Goal: Task Accomplishment & Management: Manage account settings

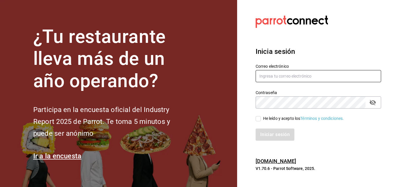
type input "[EMAIL_ADDRESS][DOMAIN_NAME]"
click at [258, 118] on input "He leído y acepto los Términos y condiciones." at bounding box center [257, 118] width 5 height 5
checkbox input "true"
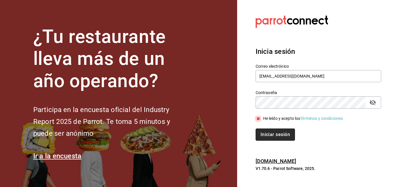
click at [268, 132] on button "Iniciar sesión" at bounding box center [274, 134] width 39 height 12
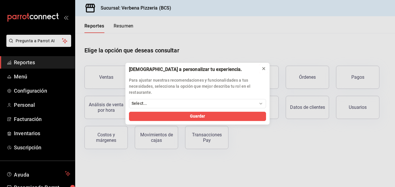
click at [263, 66] on icon at bounding box center [263, 68] width 5 height 5
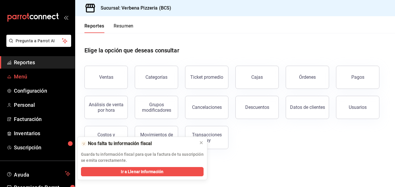
click at [33, 74] on span "Menú" at bounding box center [42, 77] width 56 height 8
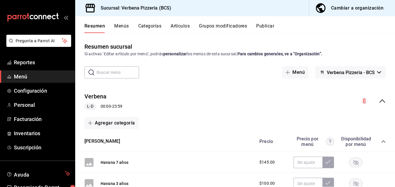
click at [350, 6] on div "Cambiar a organización" at bounding box center [357, 8] width 52 height 8
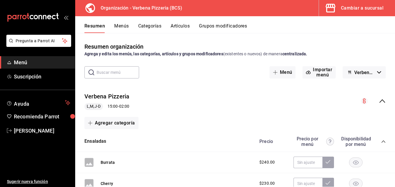
click at [145, 26] on button "Categorías" at bounding box center [149, 28] width 23 height 10
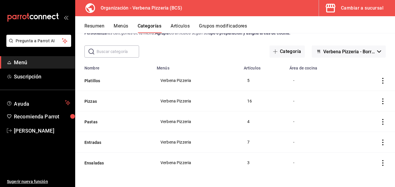
scroll to position [20, 0]
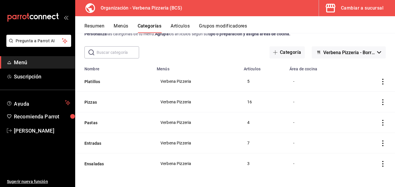
click at [187, 25] on button "Artículos" at bounding box center [180, 28] width 19 height 10
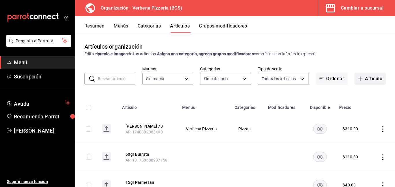
type input "423d4d93-8123-44db-ac2b-8430212de43d"
type input "8805de27-f0a4-410b-9197-aeced5fd29e8,5d9497b1-473b-40e7-a123-0bd792328b75,22ebe…"
click at [372, 78] on button "Artículo" at bounding box center [369, 79] width 31 height 12
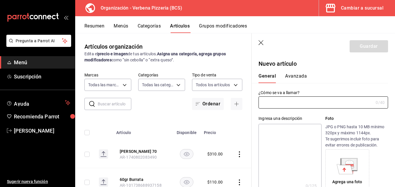
type input "AR-1758237420283"
click at [284, 101] on input "text" at bounding box center [315, 103] width 115 height 12
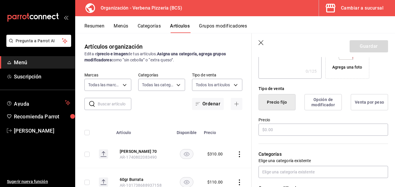
scroll to position [119, 0]
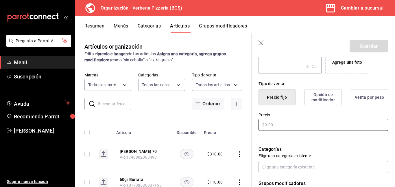
type input "centenario plata"
click at [307, 123] on input "text" at bounding box center [322, 124] width 129 height 12
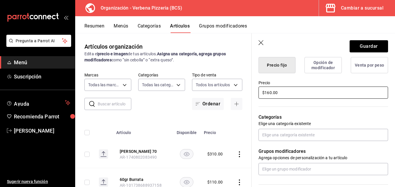
scroll to position [152, 0]
type input "$160.00"
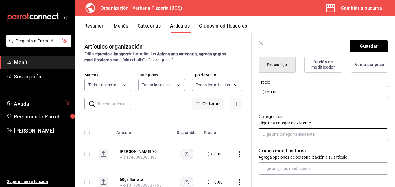
click at [329, 138] on input "text" at bounding box center [322, 134] width 129 height 12
type input "t"
click at [385, 143] on div "Grupos modificadores Agrega opciones de personalización a tu artículo" at bounding box center [319, 157] width 136 height 34
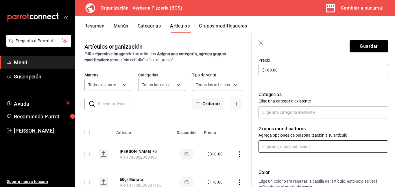
scroll to position [174, 0]
click at [295, 147] on input "text" at bounding box center [322, 146] width 129 height 12
click at [369, 131] on p "Grupos modificadores" at bounding box center [322, 128] width 129 height 7
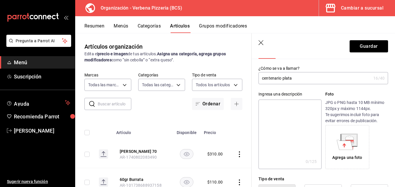
scroll to position [0, 0]
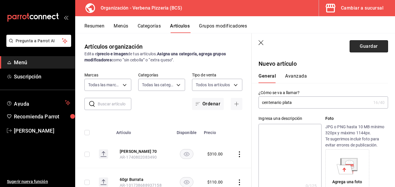
click at [367, 43] on button "Guardar" at bounding box center [368, 46] width 38 height 12
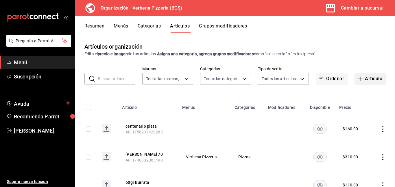
click at [374, 76] on button "Artículo" at bounding box center [369, 79] width 31 height 12
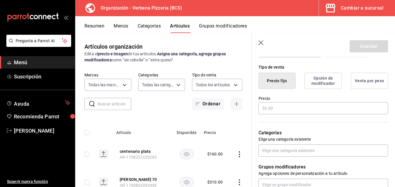
scroll to position [136, 0]
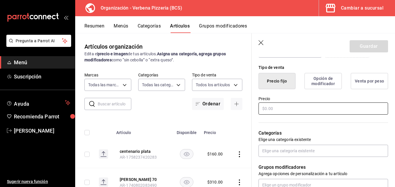
type input "centenario reposado"
click at [277, 106] on input "text" at bounding box center [322, 108] width 129 height 12
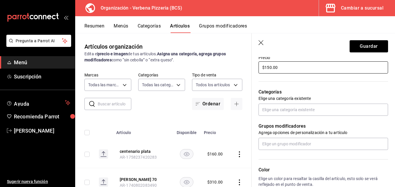
scroll to position [175, 0]
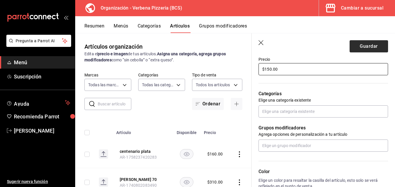
type input "$150.00"
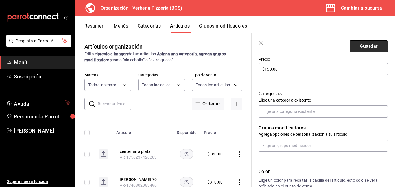
click at [360, 46] on button "Guardar" at bounding box center [368, 46] width 38 height 12
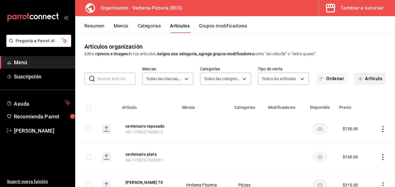
click at [371, 76] on button "Artículo" at bounding box center [369, 79] width 31 height 12
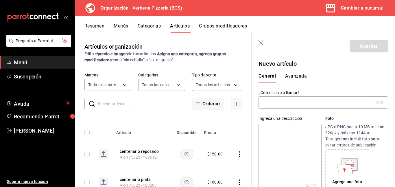
type input "AR-1758237516802"
click at [284, 101] on input "text" at bounding box center [315, 103] width 115 height 12
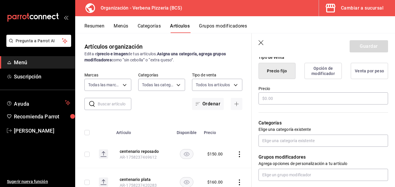
scroll to position [144, 0]
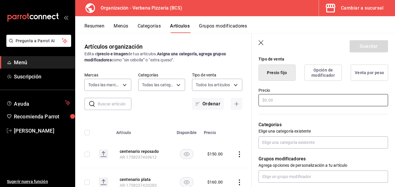
type input "queso vegano"
click at [301, 98] on input "text" at bounding box center [322, 100] width 129 height 12
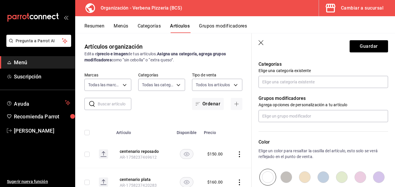
scroll to position [204, 0]
type input "$40.00"
click at [309, 82] on input "text" at bounding box center [322, 82] width 129 height 12
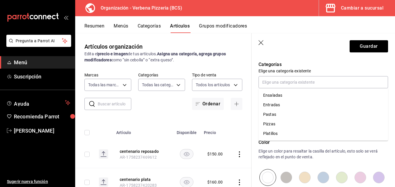
click at [339, 66] on p "Categorías" at bounding box center [322, 64] width 129 height 7
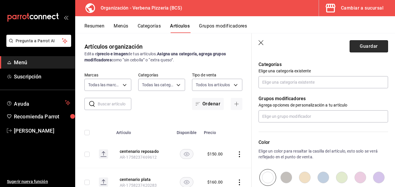
click at [372, 44] on button "Guardar" at bounding box center [368, 46] width 38 height 12
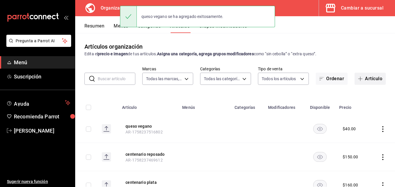
click at [371, 79] on button "Artículo" at bounding box center [369, 79] width 31 height 12
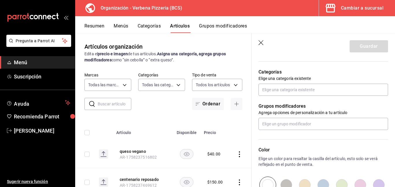
scroll to position [196, 0]
type input "cuba"
click at [313, 90] on input "text" at bounding box center [322, 90] width 129 height 12
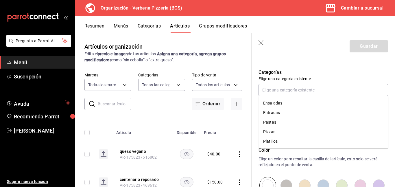
click at [381, 71] on p "Categorías" at bounding box center [322, 72] width 129 height 7
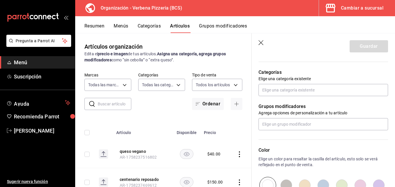
scroll to position [155, 0]
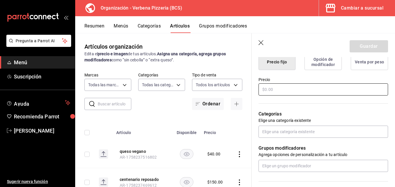
click at [315, 89] on input "text" at bounding box center [322, 89] width 129 height 12
type input "$150.00"
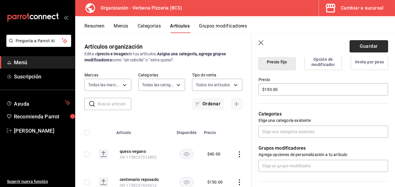
click at [371, 48] on button "Guardar" at bounding box center [368, 46] width 38 height 12
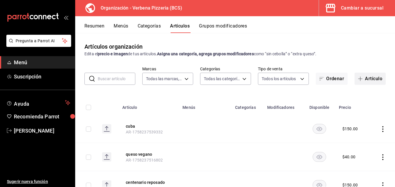
click at [363, 76] on span "button" at bounding box center [361, 78] width 7 height 5
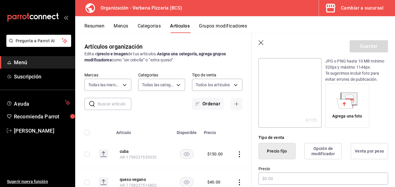
scroll to position [129, 0]
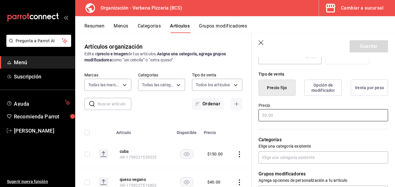
type input "pan"
click at [303, 114] on input "text" at bounding box center [322, 115] width 129 height 12
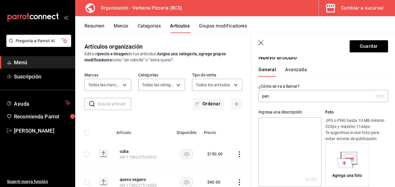
scroll to position [0, 0]
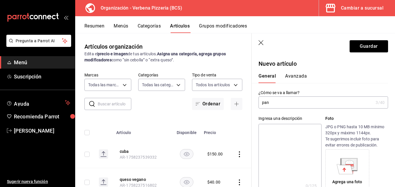
type input "$30.00"
click at [313, 104] on input "pan" at bounding box center [315, 103] width 115 height 12
type input "pan"
click at [359, 48] on button "Guardar" at bounding box center [368, 46] width 38 height 12
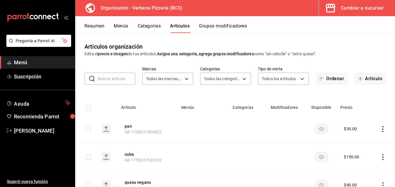
click at [149, 27] on button "Categorías" at bounding box center [149, 28] width 23 height 10
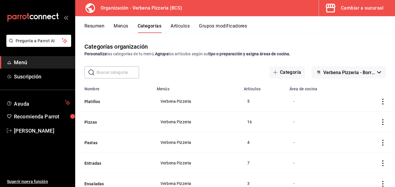
click at [178, 26] on button "Artículos" at bounding box center [180, 28] width 19 height 10
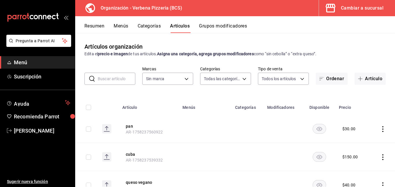
type input "8805de27-f0a4-410b-9197-aeced5fd29e8,5d9497b1-473b-40e7-a123-0bd792328b75,22ebe…"
type input "423d4d93-8123-44db-ac2b-8430212de43d"
click at [383, 131] on icon "actions" at bounding box center [383, 129] width 6 height 6
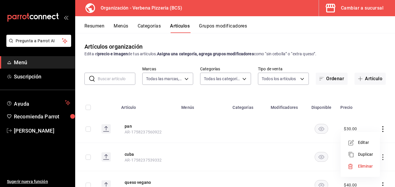
click at [360, 146] on li "Editar" at bounding box center [360, 142] width 35 height 12
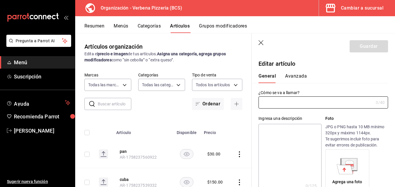
type input "pan"
type input "AR-1758237560922"
type input "$30.00"
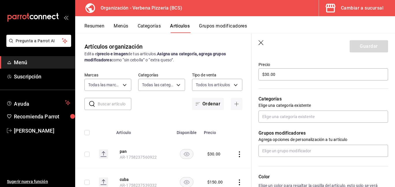
scroll to position [169, 0]
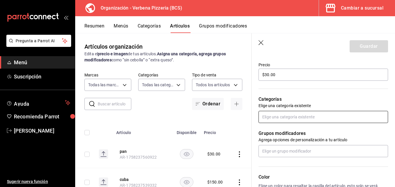
click at [298, 117] on input "text" at bounding box center [322, 117] width 129 height 12
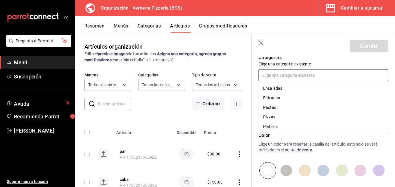
scroll to position [210, 0]
click at [305, 143] on p "Elige un color para resaltar la casilla del artículo, esto solo se verá refleja…" at bounding box center [322, 148] width 129 height 12
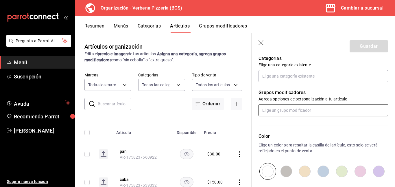
click at [305, 108] on input "text" at bounding box center [322, 110] width 129 height 12
click at [305, 150] on p "Elige un color para resaltar la casilla del artículo, esto solo se verá refleja…" at bounding box center [322, 148] width 129 height 12
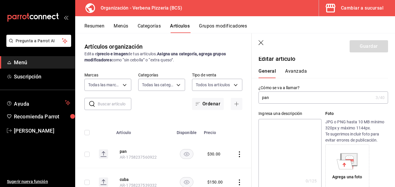
scroll to position [0, 0]
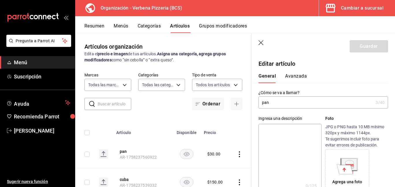
click at [363, 43] on div "Guardar" at bounding box center [368, 46] width 38 height 12
click at [257, 41] on header "Guardar" at bounding box center [322, 45] width 143 height 24
click at [262, 41] on icon "button" at bounding box center [261, 43] width 6 height 6
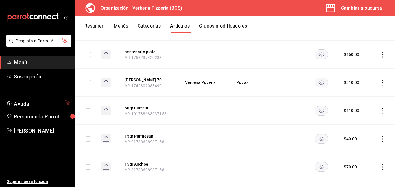
scroll to position [186, 0]
click at [193, 83] on span "Verbena Pizzeria" at bounding box center [203, 83] width 37 height 4
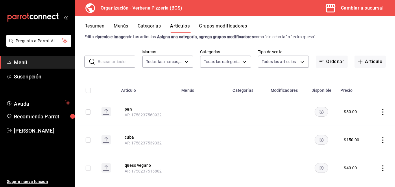
scroll to position [0, 0]
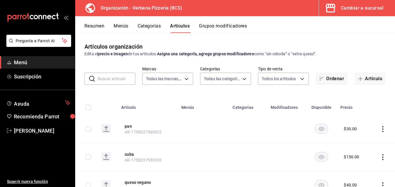
click at [342, 9] on div "Cambiar a sucursal" at bounding box center [362, 8] width 42 height 8
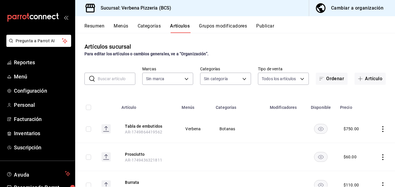
type input "c4fa5716-0ce1-43c5-ae57-0973222dd480,80376a73-5d90-4bf1-9bc3-8133d5f31831,67f41…"
type input "add2bad5-159b-4029-a5cb-22f96b1c488f"
click at [372, 75] on button "Artículo" at bounding box center [369, 79] width 31 height 12
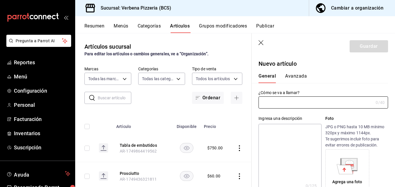
type input "AR-1758237778946"
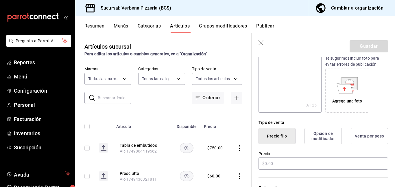
scroll to position [94, 0]
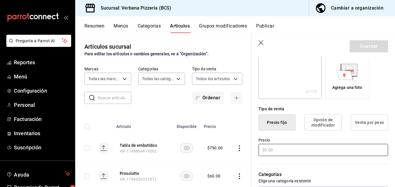
type input "cuba"
click at [296, 148] on input "text" at bounding box center [322, 150] width 129 height 12
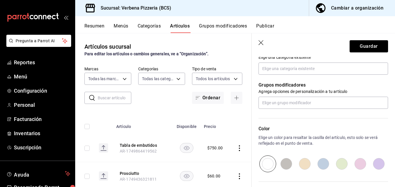
scroll to position [179, 0]
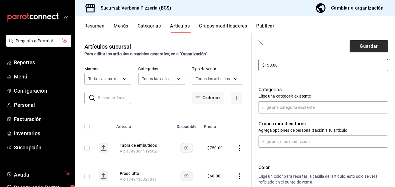
type input "$150.00"
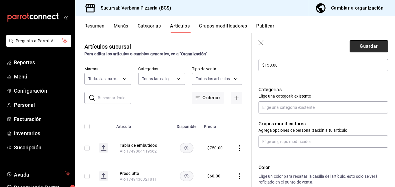
click at [373, 49] on button "Guardar" at bounding box center [368, 46] width 38 height 12
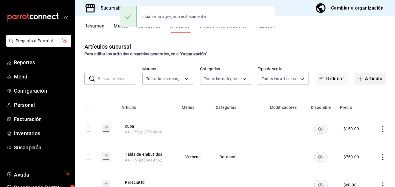
click at [368, 81] on button "Artículo" at bounding box center [369, 79] width 31 height 12
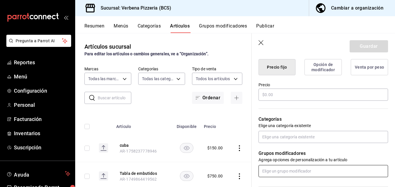
scroll to position [150, 0]
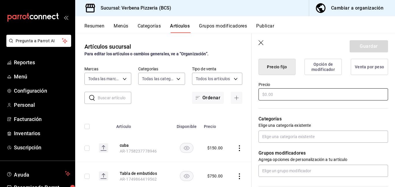
type input "pan"
click at [302, 93] on input "text" at bounding box center [322, 94] width 129 height 12
type input "$30.00"
click at [366, 47] on button "Guardar" at bounding box center [368, 46] width 38 height 12
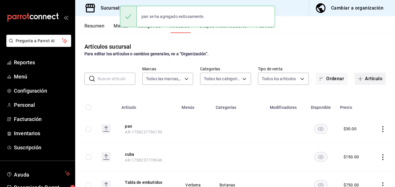
click at [378, 75] on button "Artículo" at bounding box center [369, 79] width 31 height 12
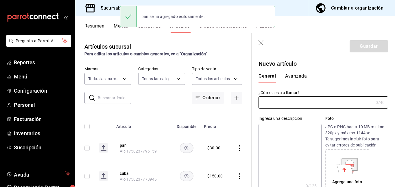
type input "AR-1758237808437"
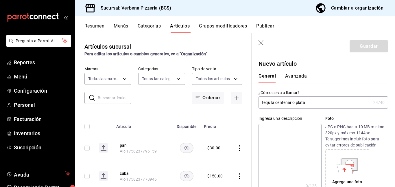
click at [276, 103] on input "tequila centenario plata" at bounding box center [314, 103] width 112 height 12
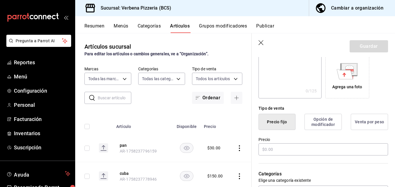
scroll to position [98, 0]
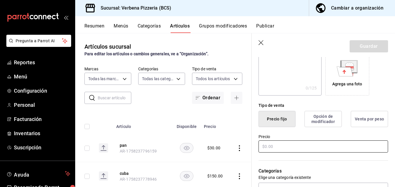
type input "centenario plata"
click at [329, 144] on input "text" at bounding box center [322, 146] width 129 height 12
type input "$160.00"
click at [375, 46] on button "Guardar" at bounding box center [368, 46] width 38 height 12
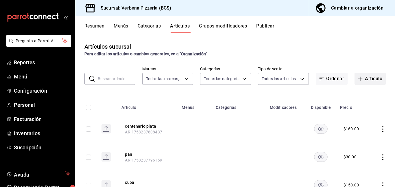
click at [374, 77] on button "Artículo" at bounding box center [369, 79] width 31 height 12
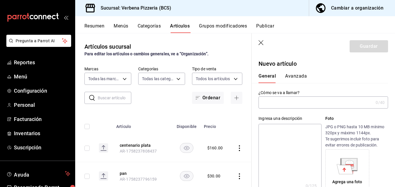
click at [284, 98] on input "text" at bounding box center [315, 103] width 115 height 12
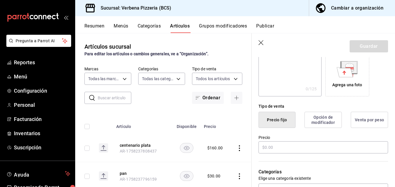
scroll to position [113, 0]
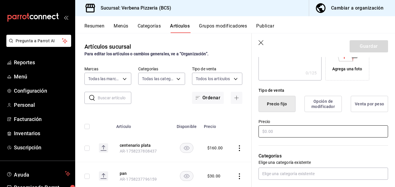
type input "centenario reposado"
click at [318, 132] on input "text" at bounding box center [322, 131] width 129 height 12
type input "$150.00"
click at [374, 49] on button "Guardar" at bounding box center [368, 46] width 38 height 12
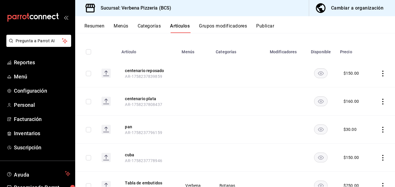
scroll to position [55, 0]
click at [380, 73] on icon "actions" at bounding box center [383, 74] width 6 height 6
click at [360, 90] on li "Editar" at bounding box center [360, 87] width 35 height 12
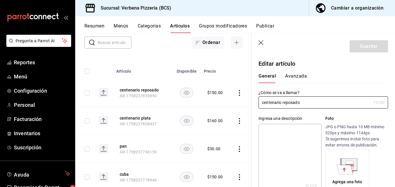
type input "$150.00"
click at [358, 129] on p "JPG o PNG hasta 10 MB mínimo 320px y máximo 1144px. Te sugerimos incluir foto p…" at bounding box center [356, 136] width 63 height 24
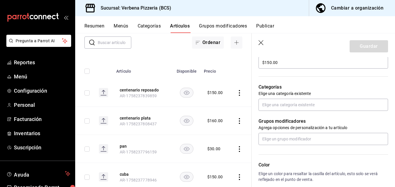
scroll to position [182, 0]
click at [319, 103] on input "text" at bounding box center [322, 104] width 129 height 12
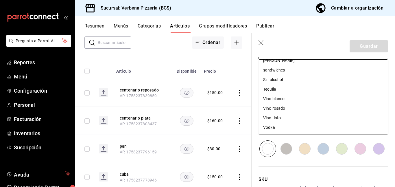
scroll to position [176, 0]
click at [286, 91] on li "Tequila" at bounding box center [322, 91] width 129 height 10
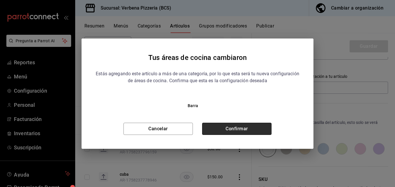
click at [237, 132] on button "Confirmar" at bounding box center [236, 129] width 69 height 12
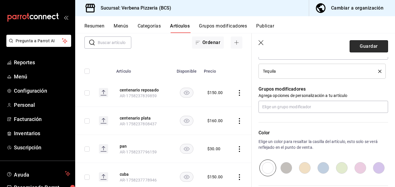
click at [362, 45] on button "Guardar" at bounding box center [368, 46] width 38 height 12
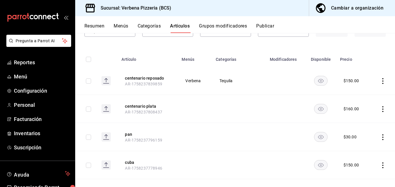
scroll to position [52, 0]
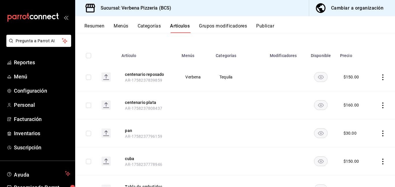
click at [382, 107] on icon "actions" at bounding box center [383, 105] width 6 height 6
click at [367, 119] on span "Editar" at bounding box center [365, 119] width 15 height 6
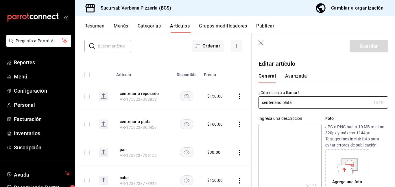
type input "$160.00"
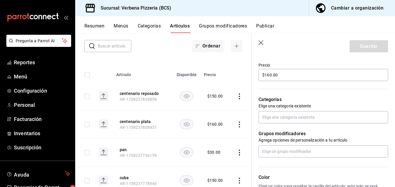
scroll to position [169, 0]
click at [311, 117] on input "text" at bounding box center [322, 117] width 129 height 12
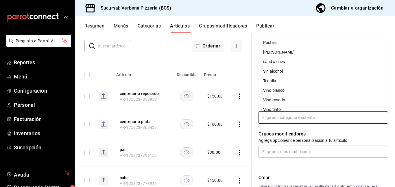
scroll to position [150, 0]
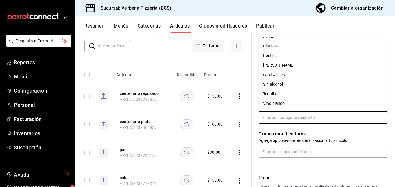
click at [281, 94] on li "Tequila" at bounding box center [322, 94] width 129 height 10
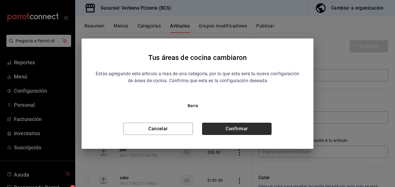
click at [248, 127] on button "Confirmar" at bounding box center [236, 129] width 69 height 12
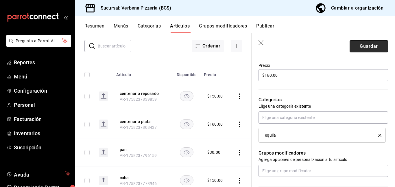
click at [373, 48] on button "Guardar" at bounding box center [368, 46] width 38 height 12
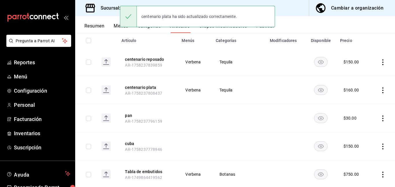
scroll to position [107, 0]
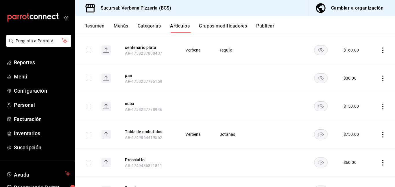
click at [382, 105] on icon "actions" at bounding box center [383, 106] width 6 height 6
click at [359, 121] on span "Editar" at bounding box center [365, 120] width 15 height 6
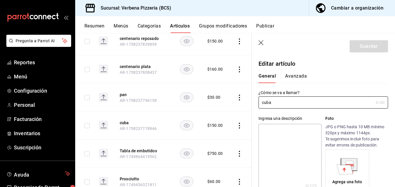
type input "$150.00"
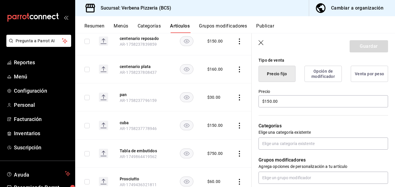
scroll to position [142, 0]
click at [310, 145] on input "text" at bounding box center [322, 144] width 129 height 12
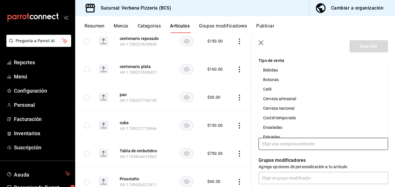
click at [284, 70] on li "Bebidas" at bounding box center [322, 70] width 129 height 10
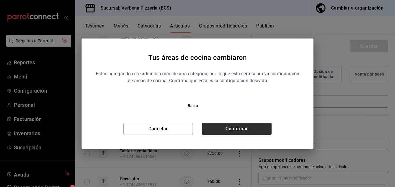
click at [242, 128] on button "Confirmar" at bounding box center [236, 129] width 69 height 12
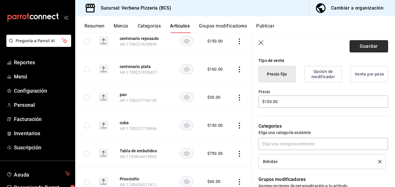
click at [370, 47] on button "Guardar" at bounding box center [368, 46] width 38 height 12
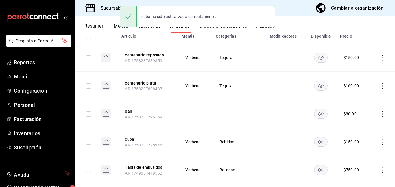
scroll to position [112, 0]
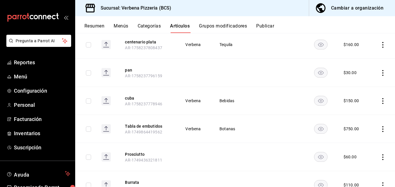
click at [383, 71] on icon "actions" at bounding box center [383, 73] width 6 height 6
click at [367, 89] on span "Editar" at bounding box center [365, 86] width 15 height 6
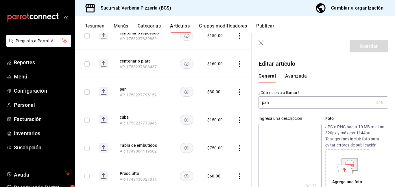
type input "$30.00"
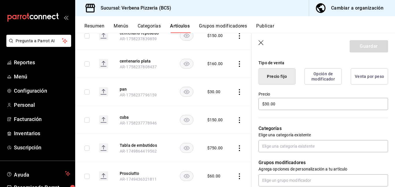
scroll to position [156, 0]
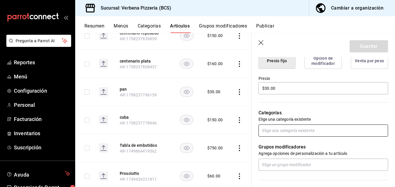
click at [343, 130] on input "text" at bounding box center [322, 130] width 129 height 12
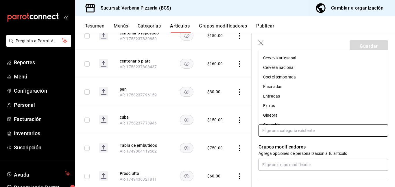
scroll to position [28, 0]
click at [276, 95] on li "Entradas" at bounding box center [322, 96] width 129 height 10
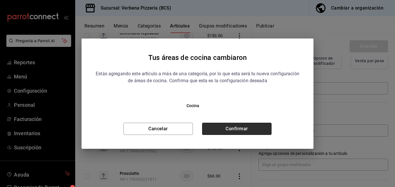
click at [234, 131] on button "Confirmar" at bounding box center [236, 129] width 69 height 12
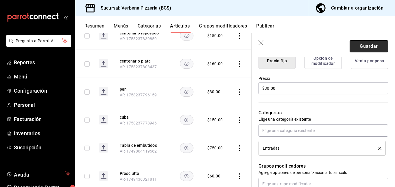
click at [366, 45] on button "Guardar" at bounding box center [368, 46] width 38 height 12
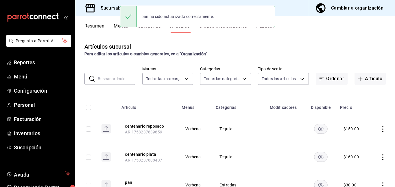
click at [369, 35] on div "Artículos sucursal Para editar los artículos o cambios generales, ve a “Organiz…" at bounding box center [235, 109] width 320 height 153
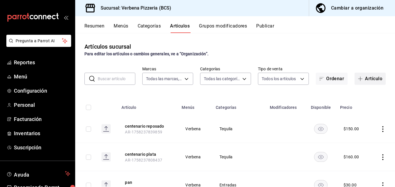
click at [366, 75] on button "Artículo" at bounding box center [369, 79] width 31 height 12
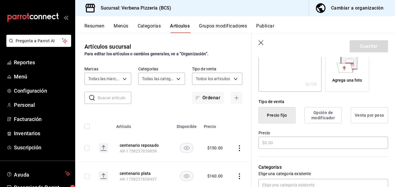
scroll to position [108, 0]
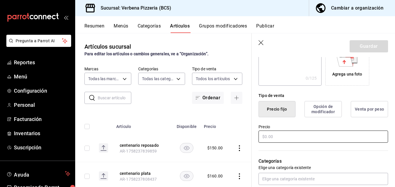
type input "queso vegano"
click at [301, 137] on input "text" at bounding box center [322, 136] width 129 height 12
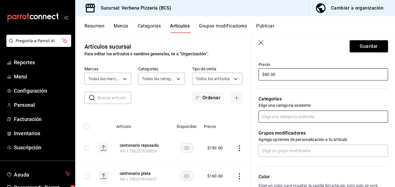
type input "$40.00"
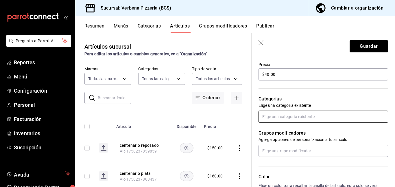
click at [313, 115] on input "text" at bounding box center [322, 116] width 129 height 12
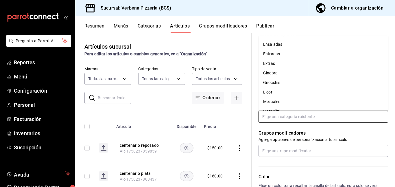
scroll to position [54, 0]
click at [279, 68] on li "Extras" at bounding box center [322, 65] width 129 height 10
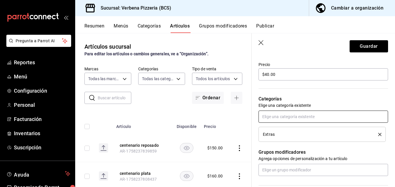
click at [302, 116] on input "text" at bounding box center [322, 116] width 129 height 12
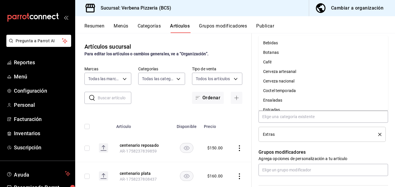
click at [385, 158] on p "Agrega opciones de personalización a tu artículo" at bounding box center [322, 158] width 129 height 6
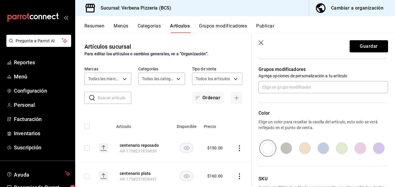
scroll to position [295, 0]
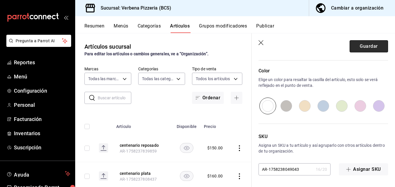
click at [368, 48] on button "Guardar" at bounding box center [368, 46] width 38 height 12
